Goal: Information Seeking & Learning: Learn about a topic

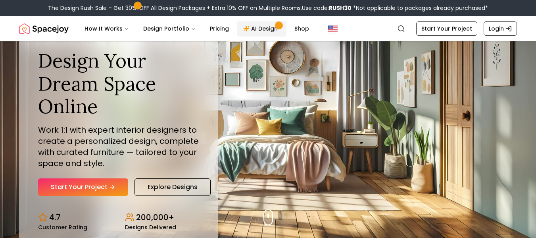
click at [245, 25] on link "AI Design" at bounding box center [262, 29] width 50 height 16
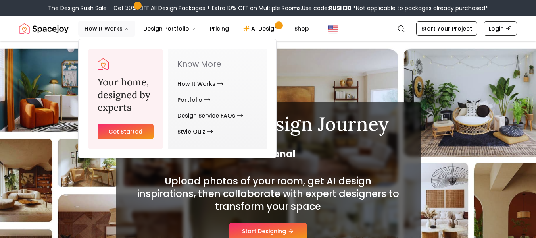
click at [106, 32] on button "How It Works" at bounding box center [106, 29] width 57 height 16
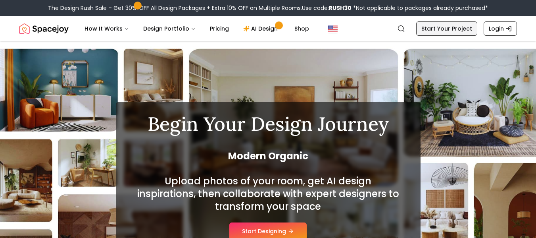
click at [431, 31] on link "Start Your Project" at bounding box center [447, 28] width 61 height 14
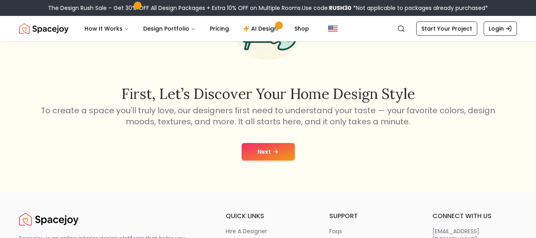
scroll to position [79, 0]
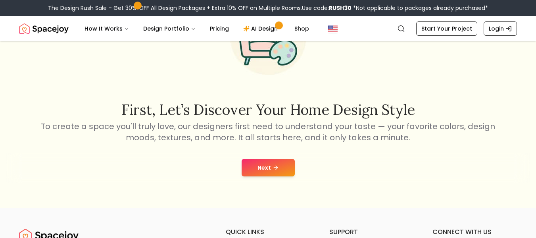
click at [257, 166] on button "Next" at bounding box center [268, 167] width 53 height 17
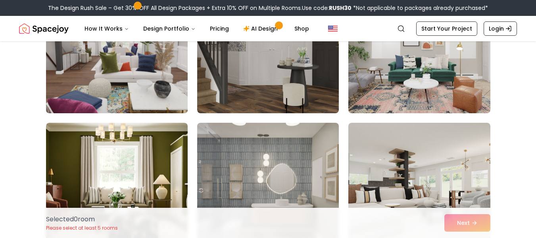
scroll to position [79, 0]
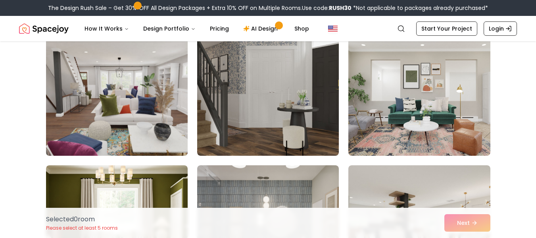
click at [135, 114] on img at bounding box center [116, 91] width 149 height 133
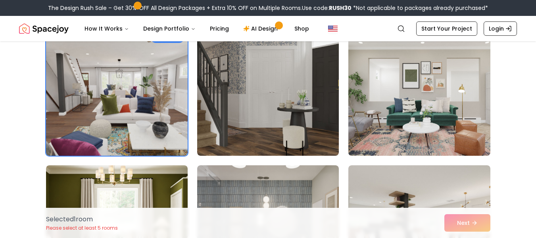
click at [388, 110] on img at bounding box center [419, 91] width 149 height 133
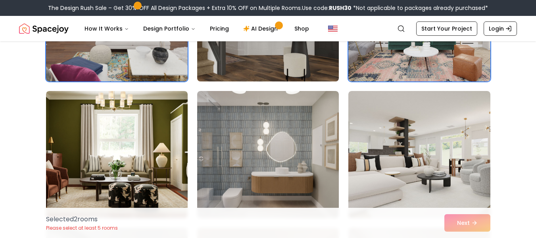
scroll to position [159, 0]
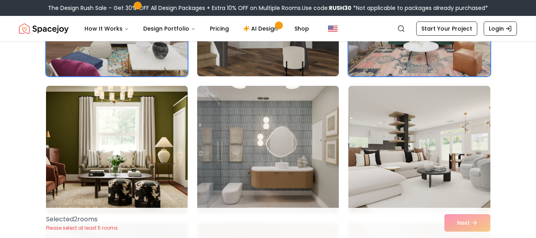
click at [158, 129] on img at bounding box center [116, 149] width 149 height 133
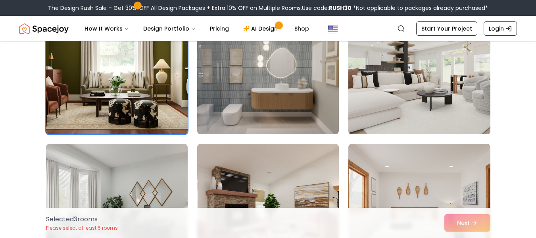
scroll to position [238, 0]
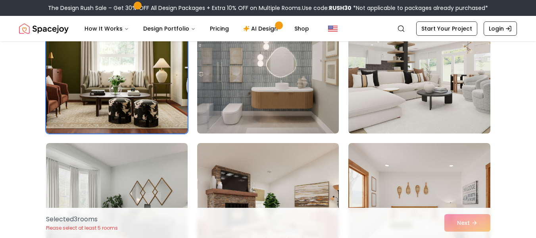
click at [388, 91] on img at bounding box center [419, 69] width 149 height 133
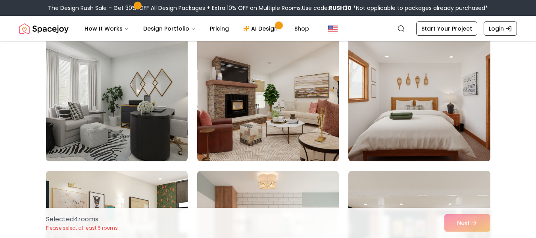
scroll to position [357, 0]
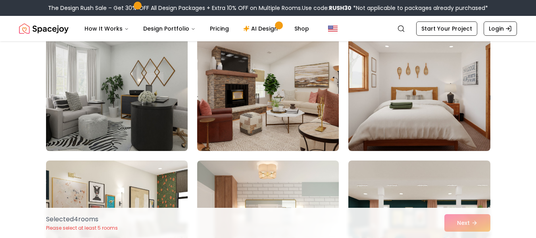
click at [122, 118] on img at bounding box center [116, 87] width 149 height 133
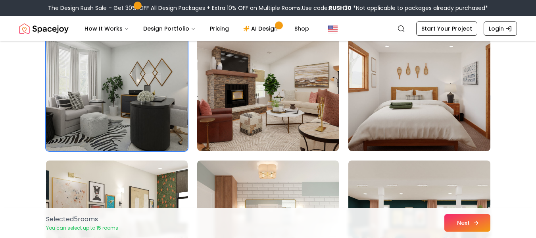
click at [469, 222] on button "Next" at bounding box center [468, 222] width 46 height 17
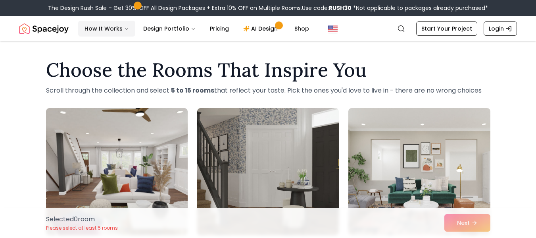
click at [118, 25] on button "How It Works" at bounding box center [106, 29] width 57 height 16
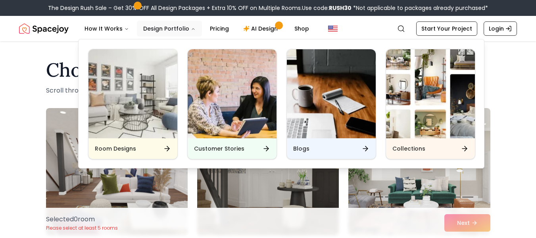
click at [156, 25] on button "Design Portfolio" at bounding box center [169, 29] width 65 height 16
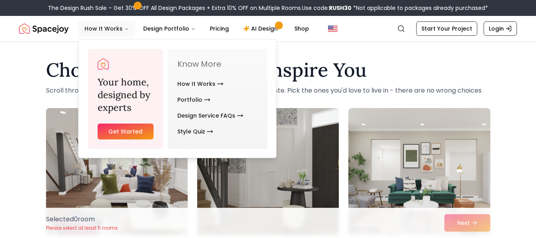
click at [116, 29] on button "How It Works" at bounding box center [106, 29] width 57 height 16
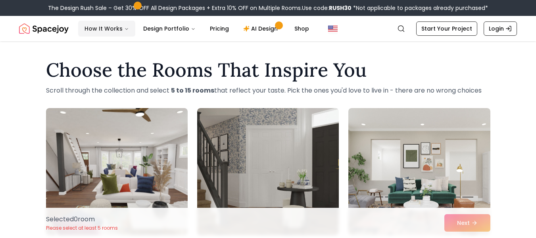
click at [125, 31] on icon "Main" at bounding box center [126, 29] width 5 height 5
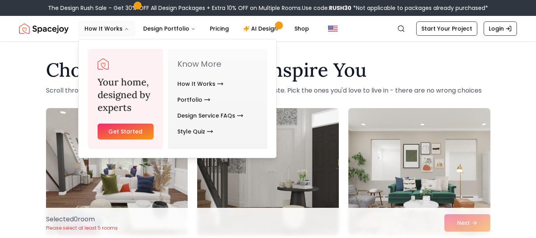
click at [129, 133] on link "Get Started" at bounding box center [126, 131] width 56 height 16
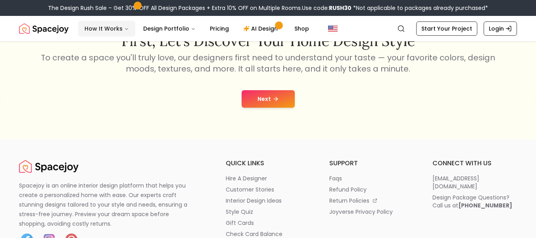
scroll to position [79, 0]
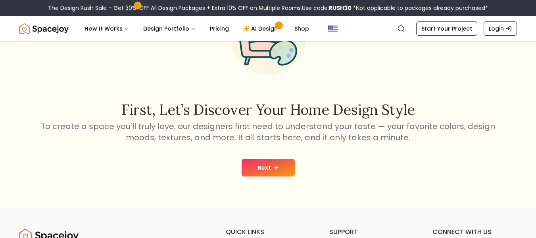
click at [265, 163] on button "Next" at bounding box center [268, 167] width 53 height 17
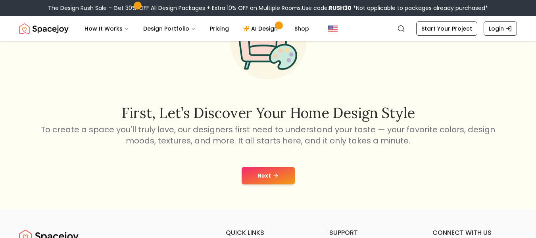
scroll to position [79, 0]
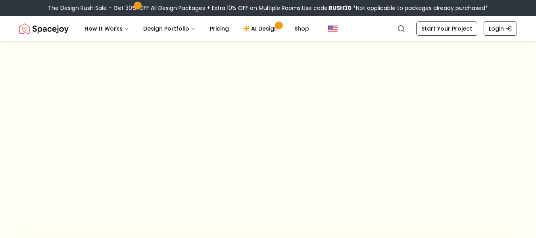
scroll to position [79, 0]
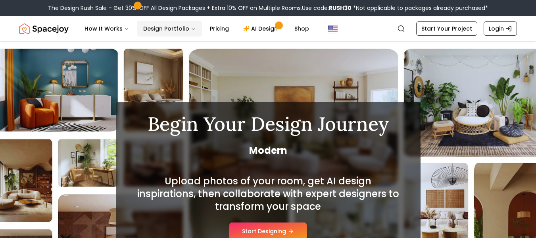
click at [178, 26] on button "Design Portfolio" at bounding box center [169, 29] width 65 height 16
click at [204, 26] on link "Pricing" at bounding box center [220, 29] width 32 height 16
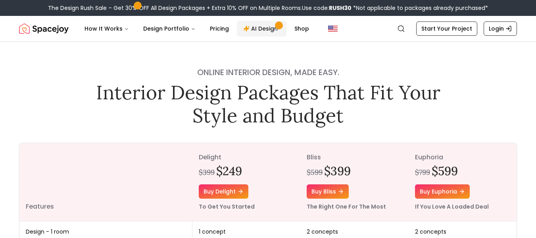
click at [255, 30] on link "AI Design" at bounding box center [262, 29] width 50 height 16
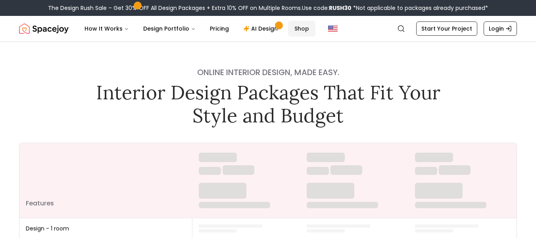
click at [293, 31] on link "Shop" at bounding box center [301, 29] width 27 height 16
